Goal: Navigation & Orientation: Find specific page/section

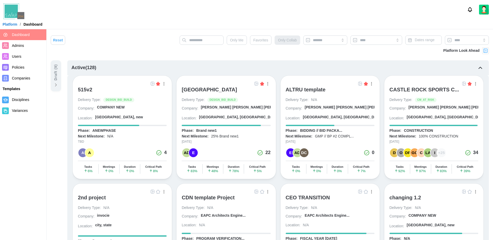
click at [256, 84] on img at bounding box center [256, 83] width 4 height 4
click at [257, 84] on img at bounding box center [256, 83] width 4 height 4
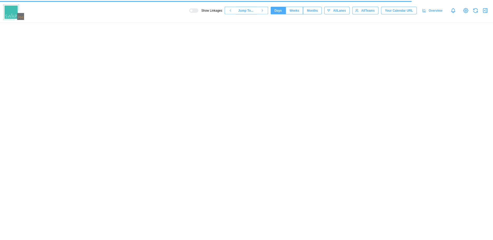
scroll to position [0, 21854]
